Goal: Information Seeking & Learning: Learn about a topic

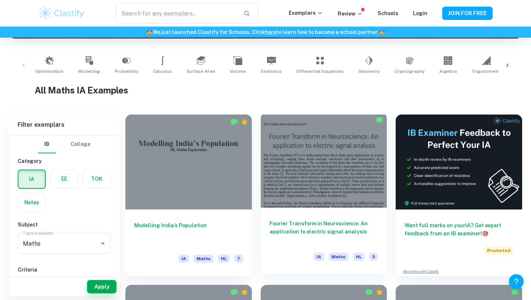
scroll to position [134, 0]
click at [319, 190] on div at bounding box center [324, 160] width 127 height 95
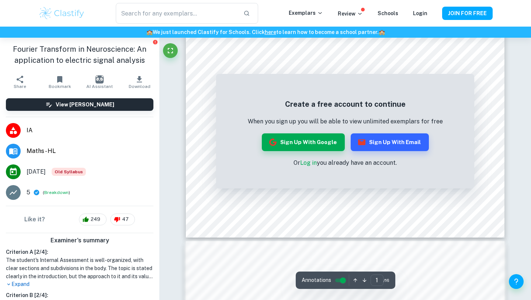
scroll to position [380, 0]
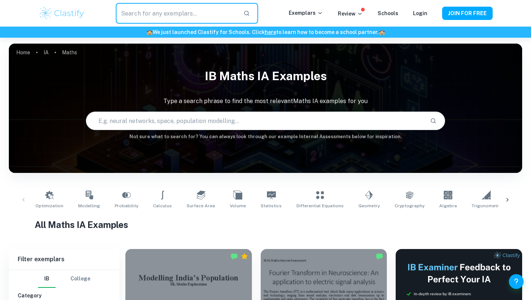
click at [152, 9] on input "text" at bounding box center [177, 13] width 122 height 21
type input "m"
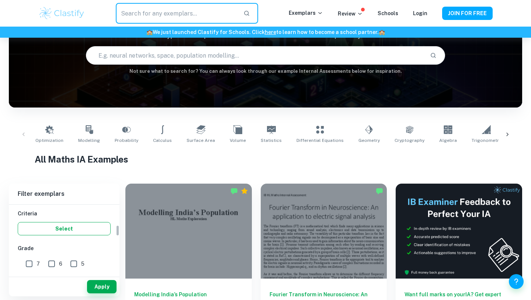
scroll to position [127, 0]
click at [32, 258] on input "7" at bounding box center [29, 261] width 15 height 15
checkbox input "true"
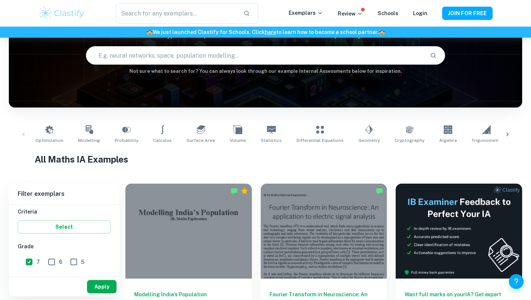
click at [102, 291] on button "Apply" at bounding box center [102, 286] width 30 height 13
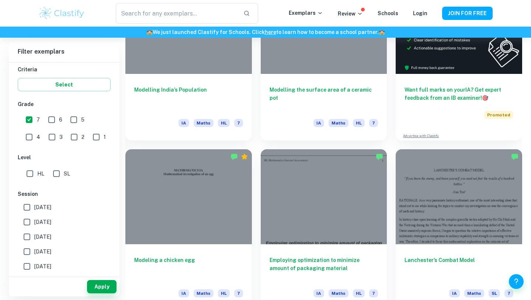
scroll to position [270, 0]
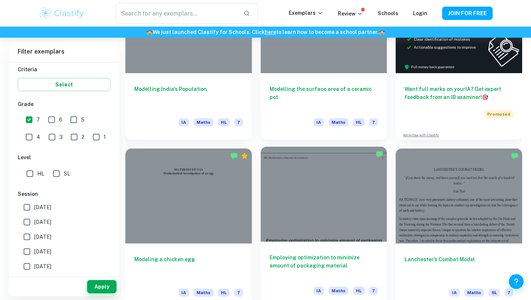
click at [280, 222] on div at bounding box center [324, 194] width 127 height 95
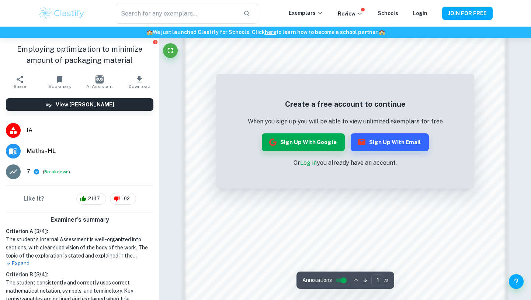
scroll to position [702, 0]
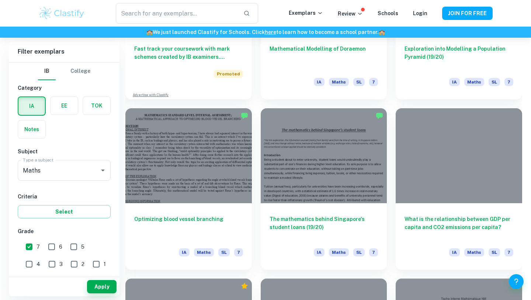
scroll to position [691, 0]
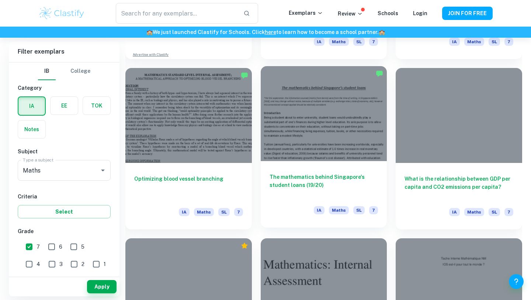
click at [305, 173] on h6 "The mathematics behind Singapore's student loans (19/20)" at bounding box center [324, 185] width 109 height 24
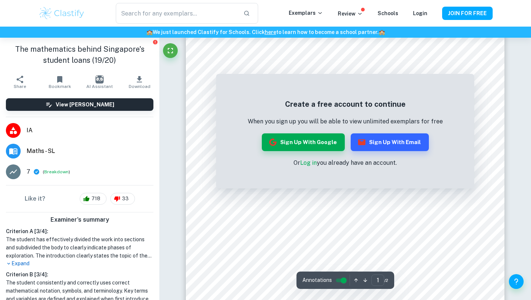
scroll to position [263, 0]
